Goal: Complete application form

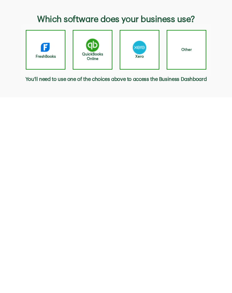
click at [193, 48] on div "Other" at bounding box center [186, 50] width 40 height 40
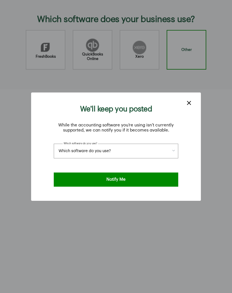
click at [170, 143] on button "Which software do you use?" at bounding box center [116, 150] width 124 height 15
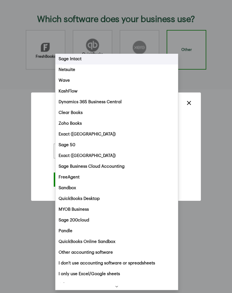
click at [182, 6] on div "We’ll keep you posted While the accounting software you’re using isn’t currentl…" at bounding box center [116, 146] width 232 height 293
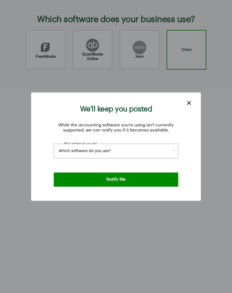
click at [189, 99] on icon "close dialog" at bounding box center [188, 102] width 7 height 7
